Goal: Ask a question

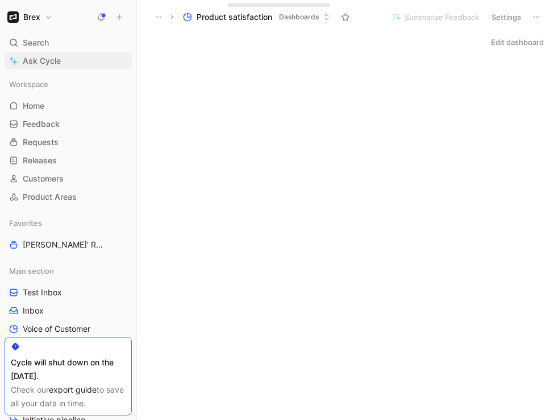
click at [64, 60] on link "Ask Cycle" at bounding box center [68, 60] width 127 height 17
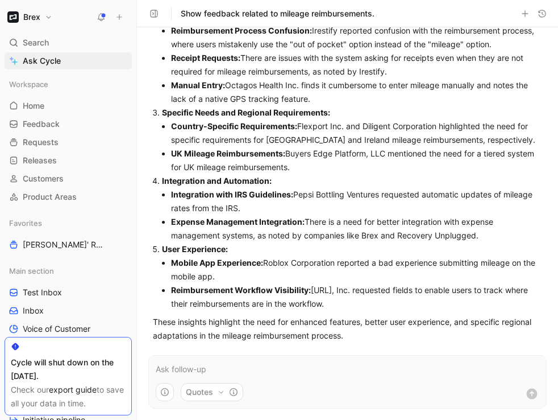
scroll to position [239, 0]
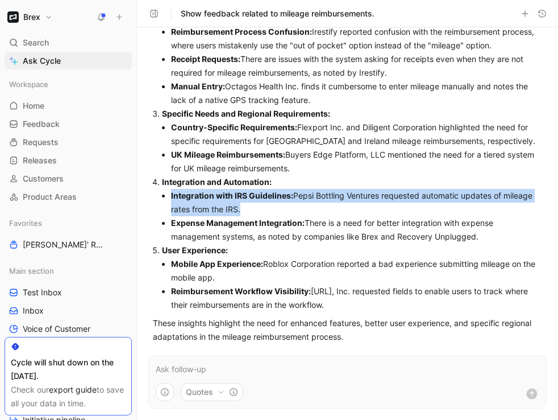
drag, startPoint x: 239, startPoint y: 222, endPoint x: 164, endPoint y: 214, distance: 75.5
click at [171, 214] on li "Integration with IRS Guidelines: Pepsi Bottling Ventures requested automatic up…" at bounding box center [356, 202] width 371 height 27
drag, startPoint x: 313, startPoint y: 177, endPoint x: 172, endPoint y: 106, distance: 158.7
click at [172, 106] on ol "Feature Requests and Improvements: Bulk or Whole-Month Feature: Customers like …" at bounding box center [347, 86] width 389 height 450
copy ol "Manual Entry: Octagos Health Inc. finds it cumbersome to enter mileage manually…"
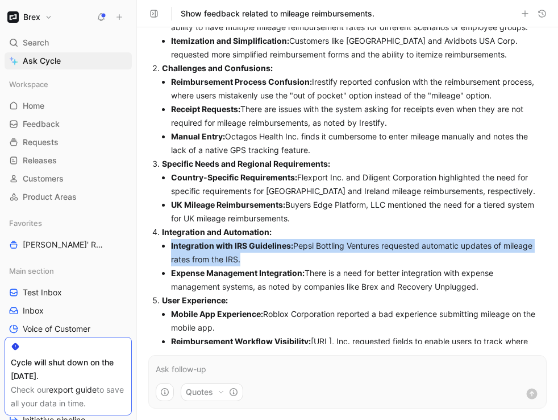
scroll to position [176, 0]
